Goal: Information Seeking & Learning: Learn about a topic

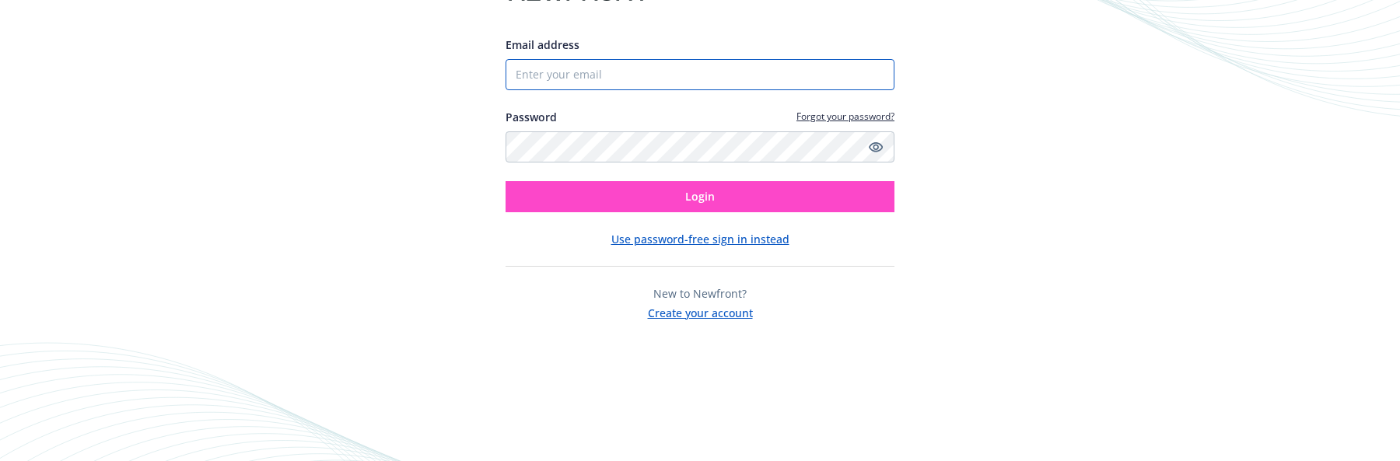
type input "[PERSON_NAME][EMAIL_ADDRESS][PERSON_NAME][DOMAIN_NAME]"
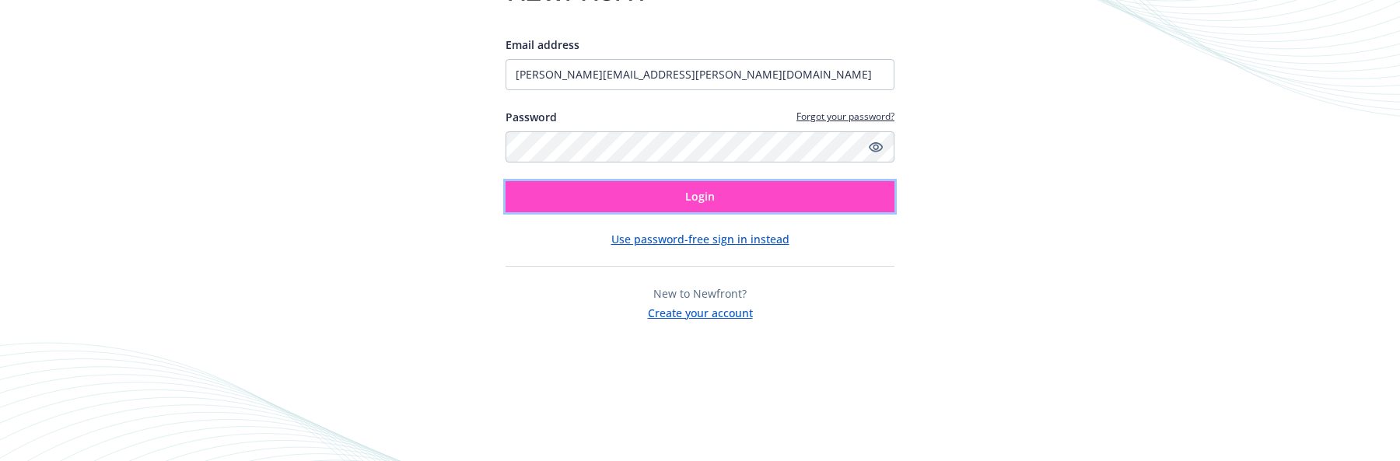
click at [727, 203] on button "Login" at bounding box center [699, 196] width 389 height 31
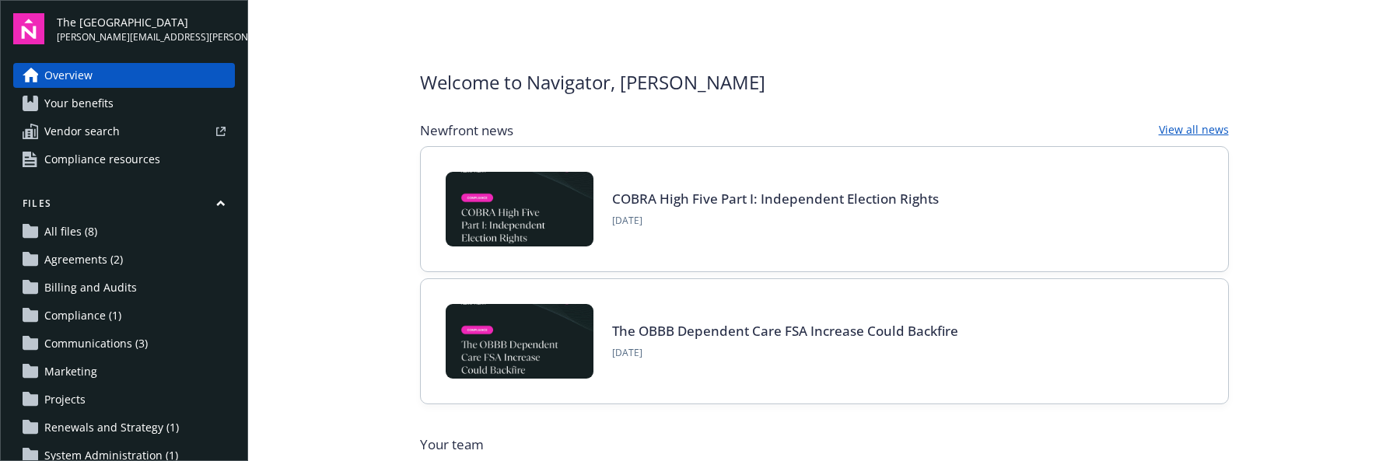
click at [95, 107] on span "Your benefits" at bounding box center [78, 103] width 69 height 25
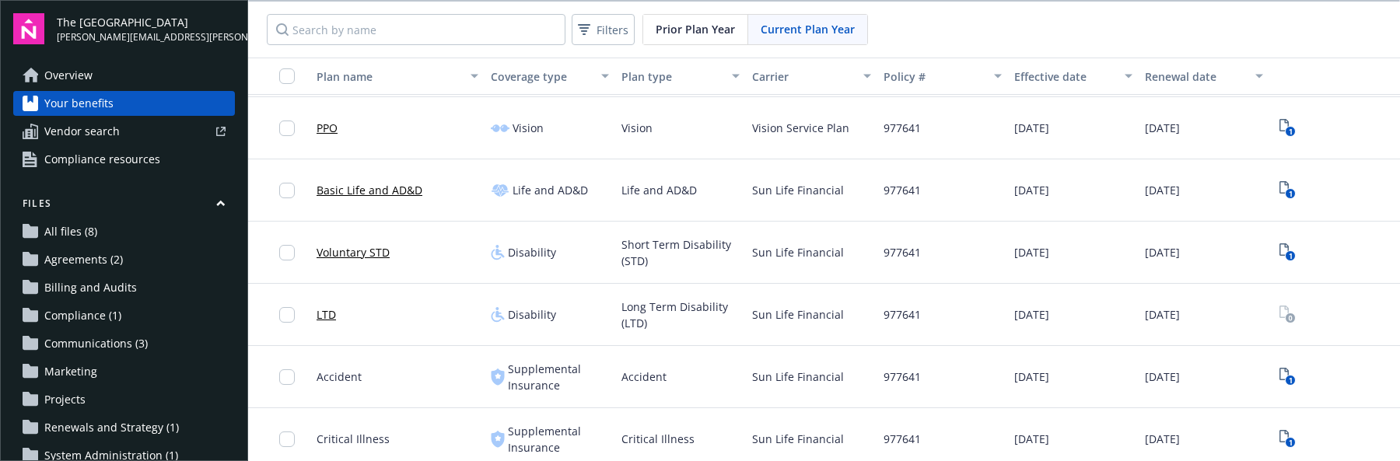
scroll to position [428, 0]
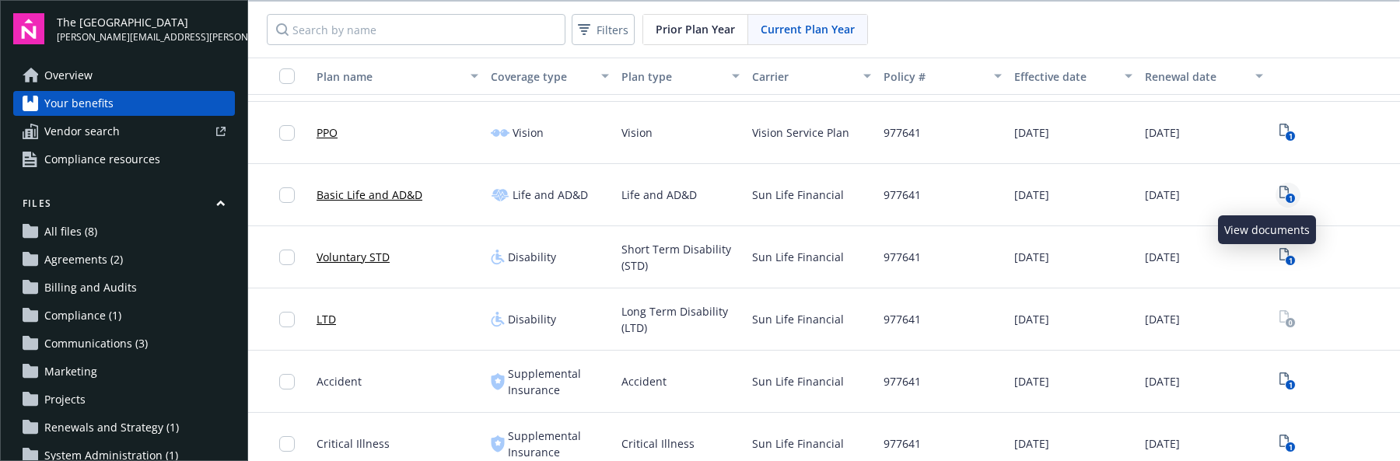
click at [1288, 194] on text "1" at bounding box center [1290, 199] width 4 height 10
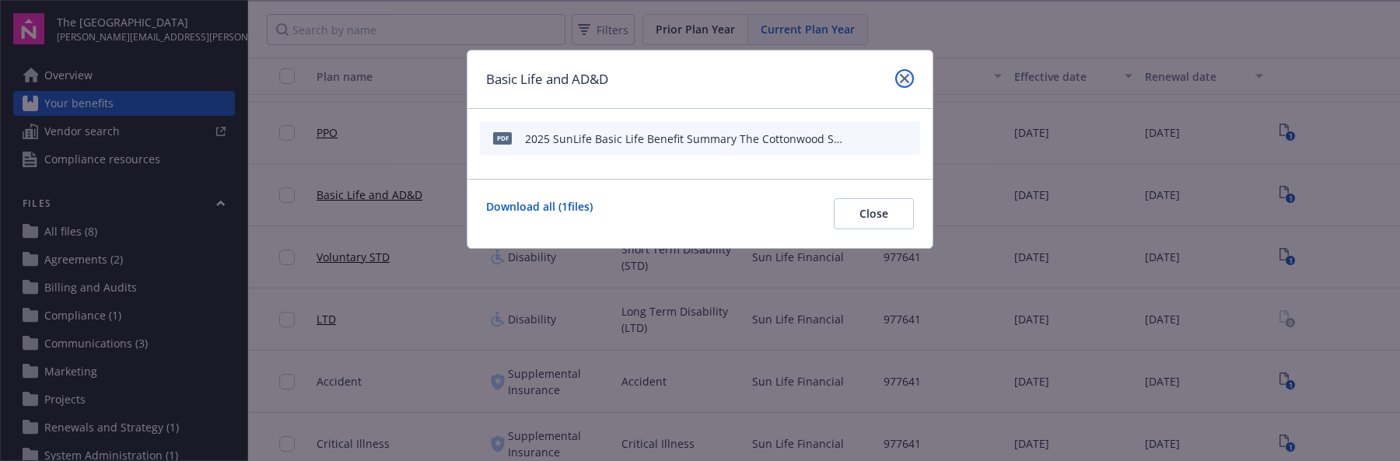
click at [912, 80] on link "close" at bounding box center [904, 78] width 19 height 19
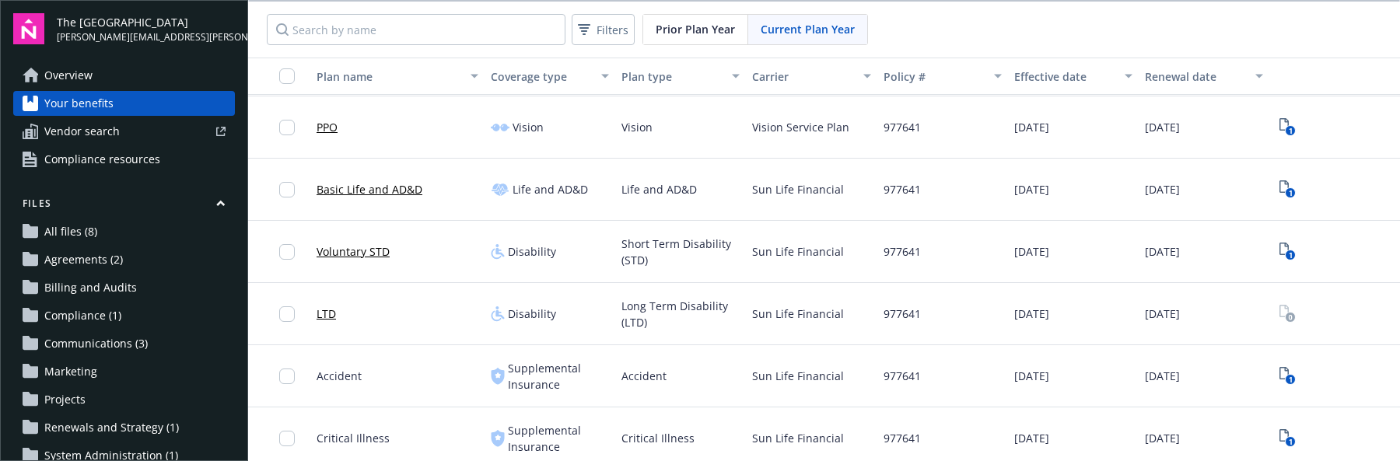
scroll to position [424, 0]
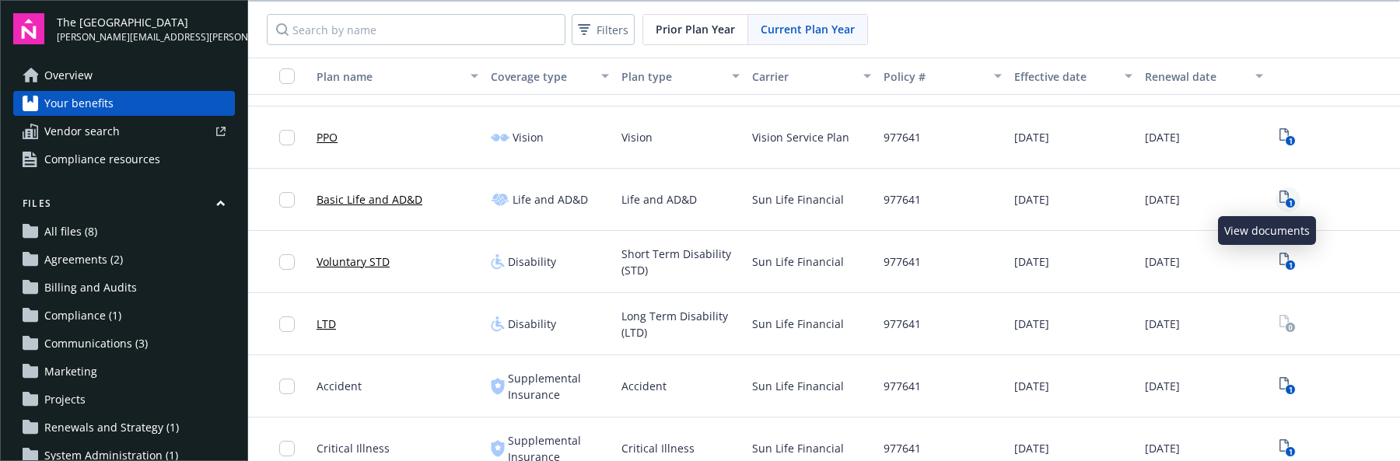
click at [1288, 204] on text "1" at bounding box center [1290, 203] width 4 height 10
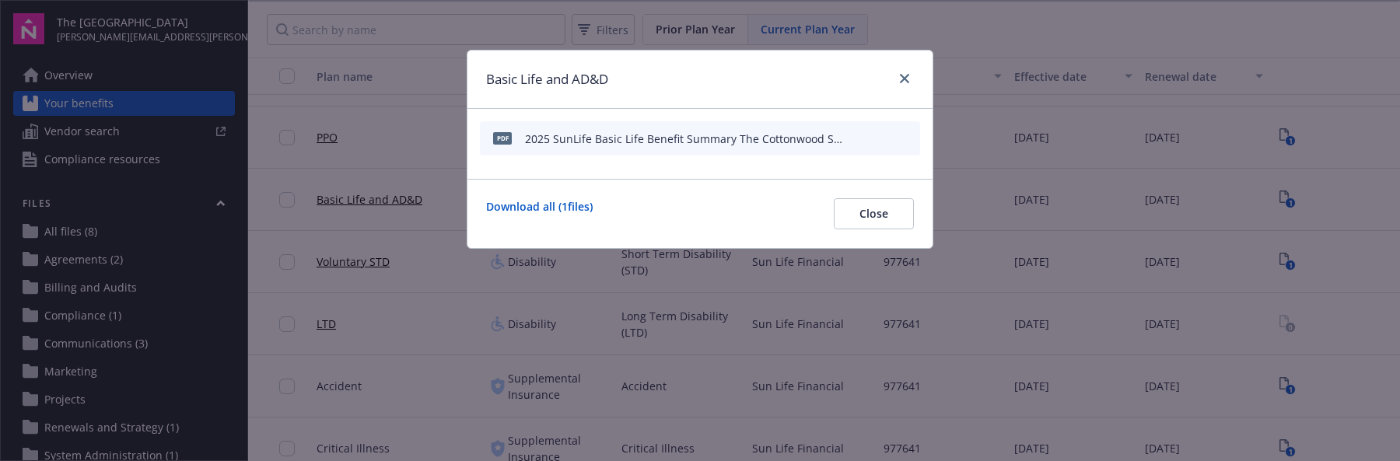
click at [743, 138] on div "2025 SunLife Basic Life Benefit Summary The Cottonwood School.pdf" at bounding box center [686, 139] width 322 height 16
click at [904, 139] on icon "preview file" at bounding box center [905, 137] width 14 height 11
